Goal: Information Seeking & Learning: Understand process/instructions

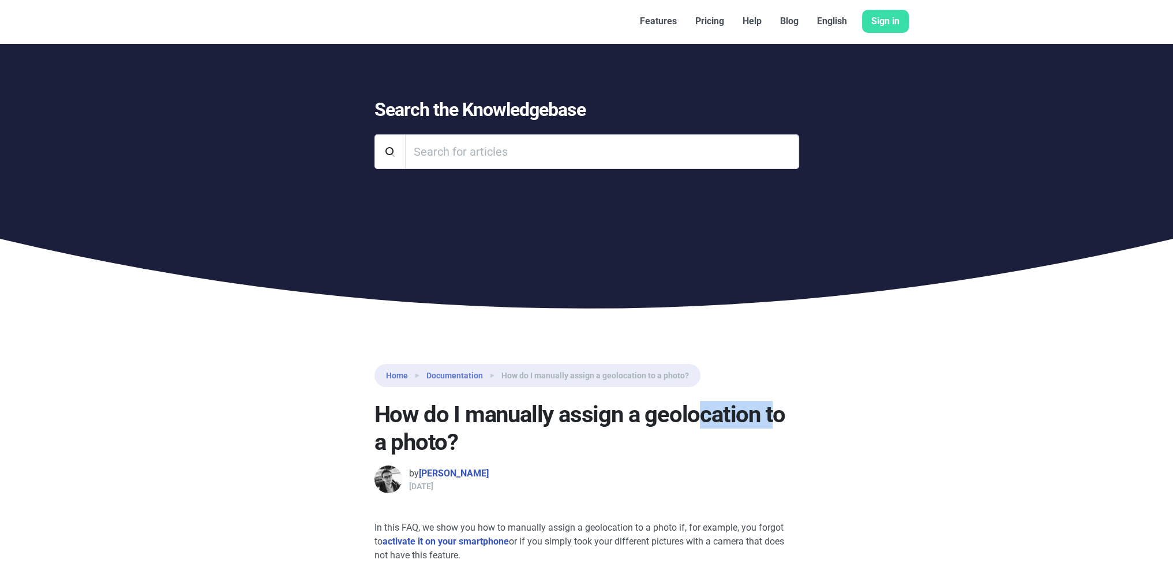
click at [768, 415] on h1 "How do I manually assign a geolocation to a photo?" at bounding box center [586, 428] width 425 height 55
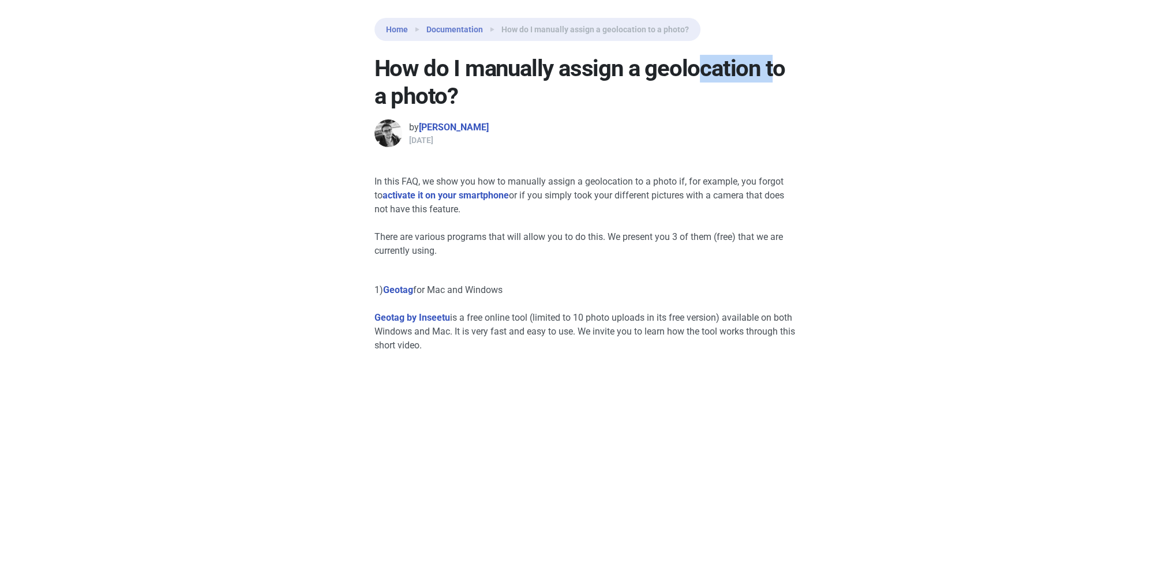
scroll to position [346, 0]
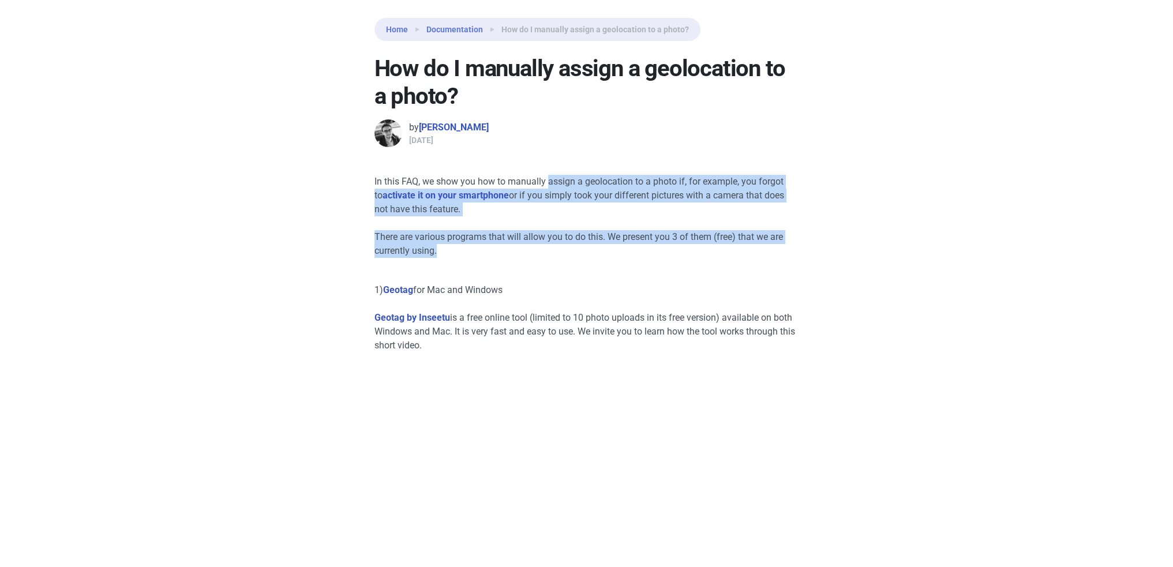
drag, startPoint x: 549, startPoint y: 178, endPoint x: 616, endPoint y: 280, distance: 122.1
click at [616, 280] on div at bounding box center [586, 278] width 425 height 12
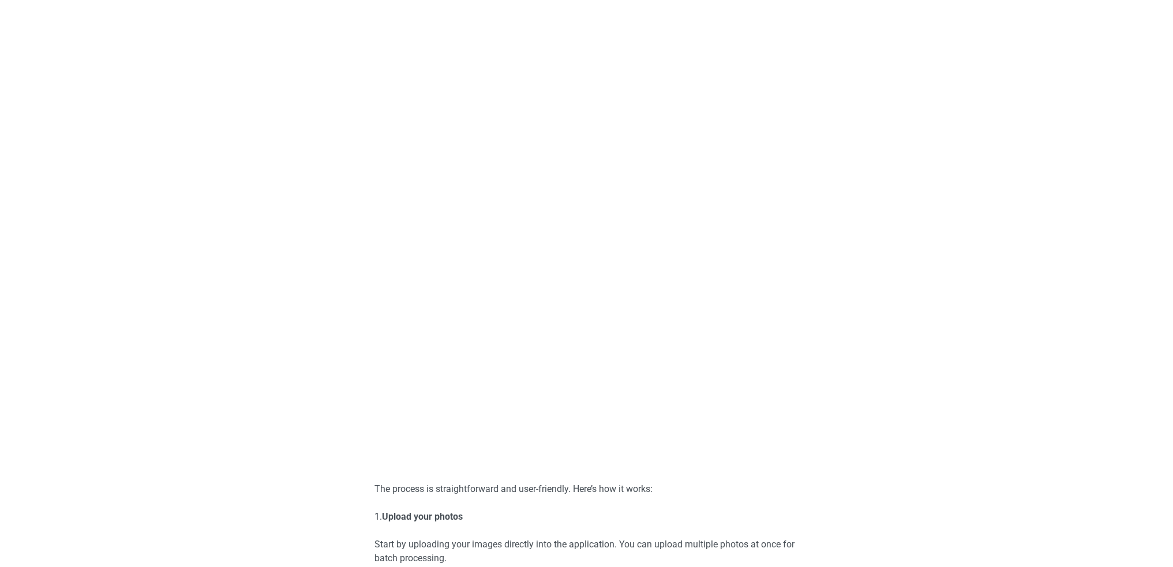
scroll to position [1096, 0]
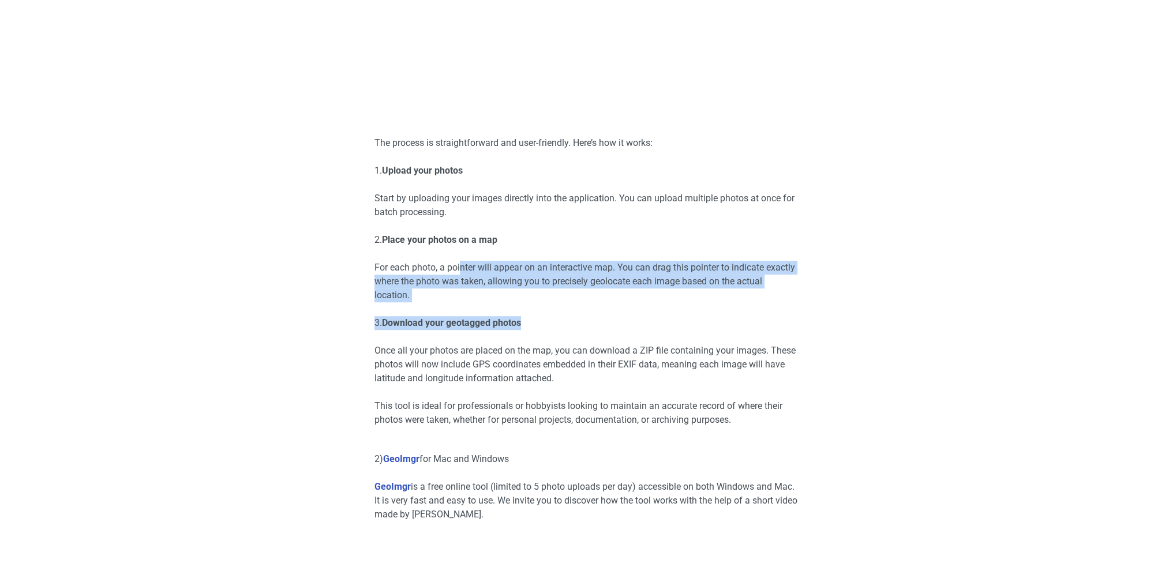
drag, startPoint x: 460, startPoint y: 269, endPoint x: 584, endPoint y: 327, distance: 136.8
click at [584, 327] on p "3. Download your geotagged photos" at bounding box center [586, 323] width 425 height 14
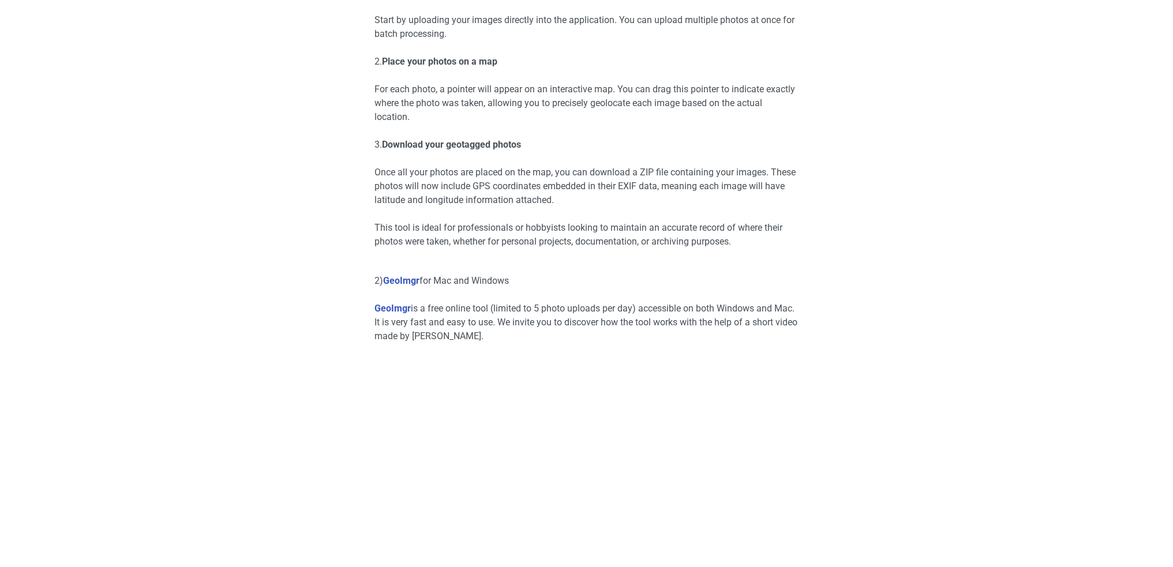
scroll to position [1327, 0]
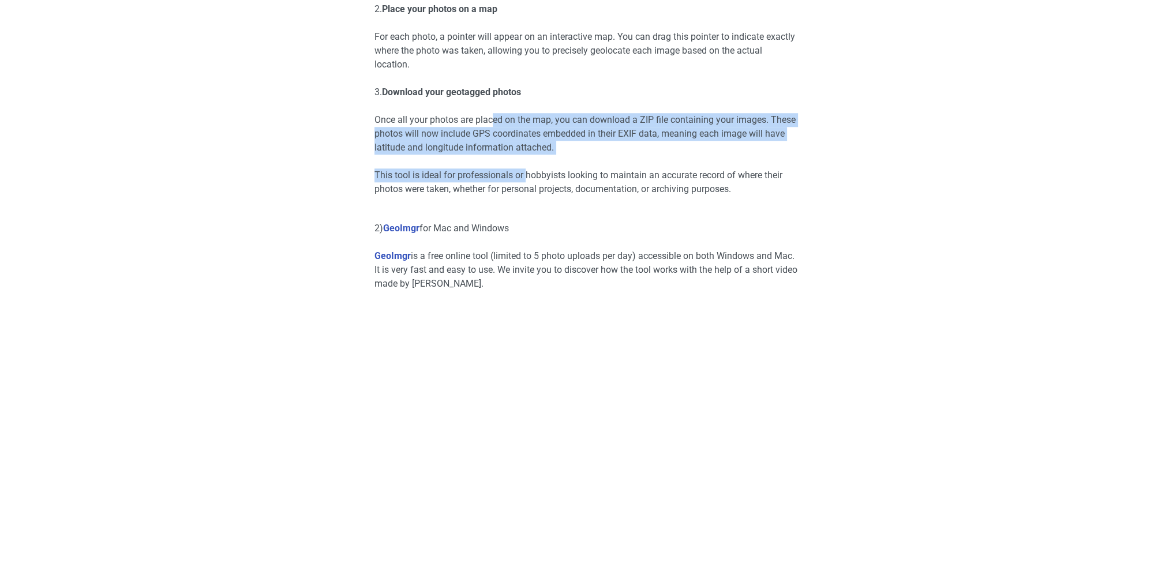
drag, startPoint x: 493, startPoint y: 120, endPoint x: 524, endPoint y: 175, distance: 63.0
click at [524, 175] on p "This tool is ideal for professionals or hobbyists looking to maintain an accura…" at bounding box center [586, 182] width 425 height 28
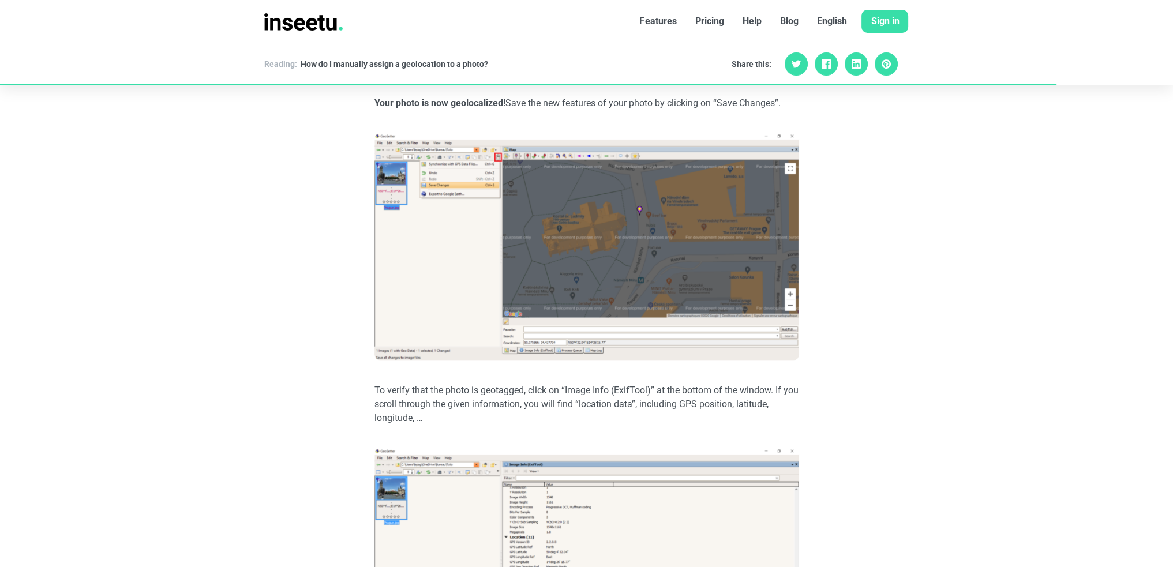
scroll to position [2885, 0]
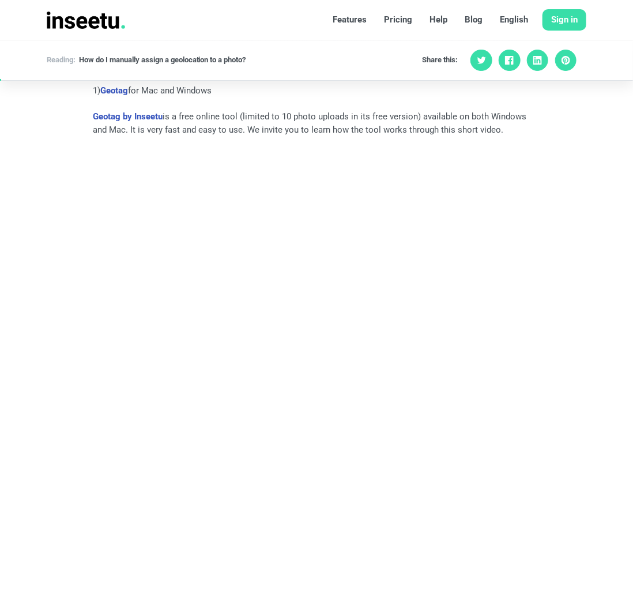
scroll to position [329, 0]
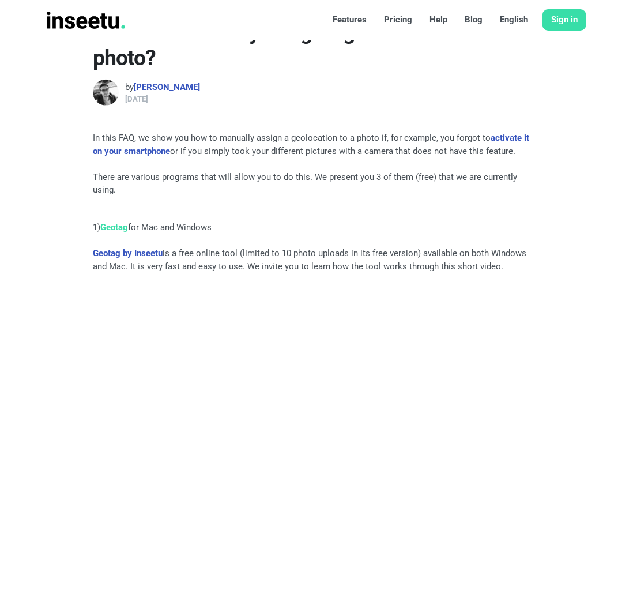
click at [121, 222] on link "Geotag" at bounding box center [114, 227] width 28 height 10
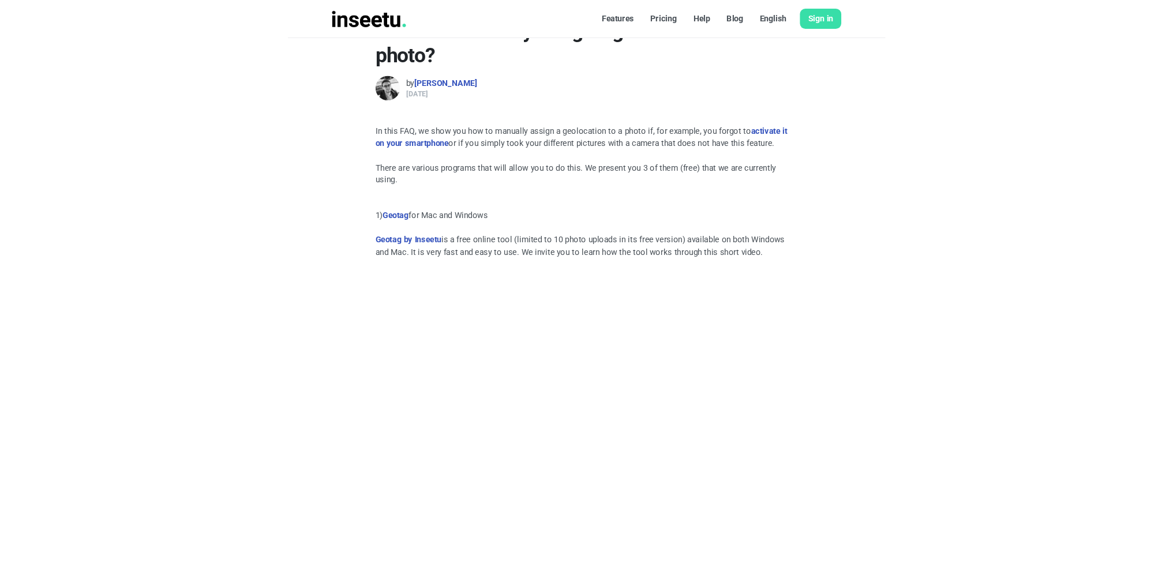
scroll to position [330, 0]
